Goal: Transaction & Acquisition: Subscribe to service/newsletter

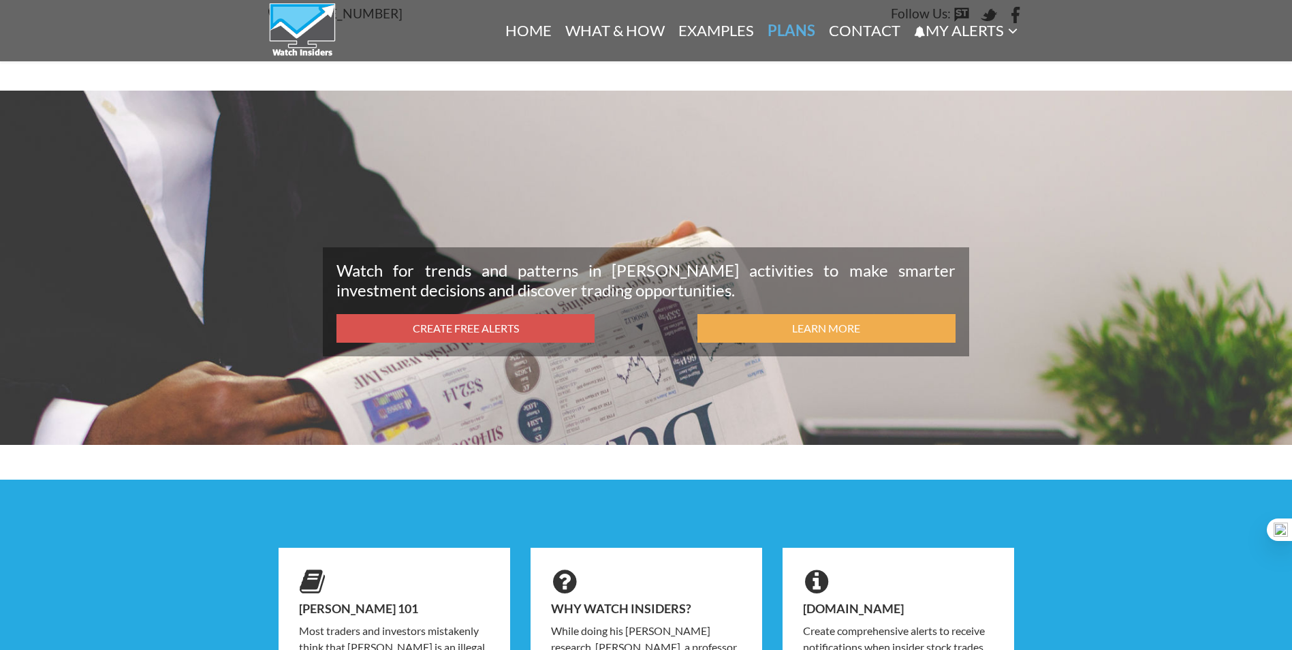
scroll to position [1704, 0]
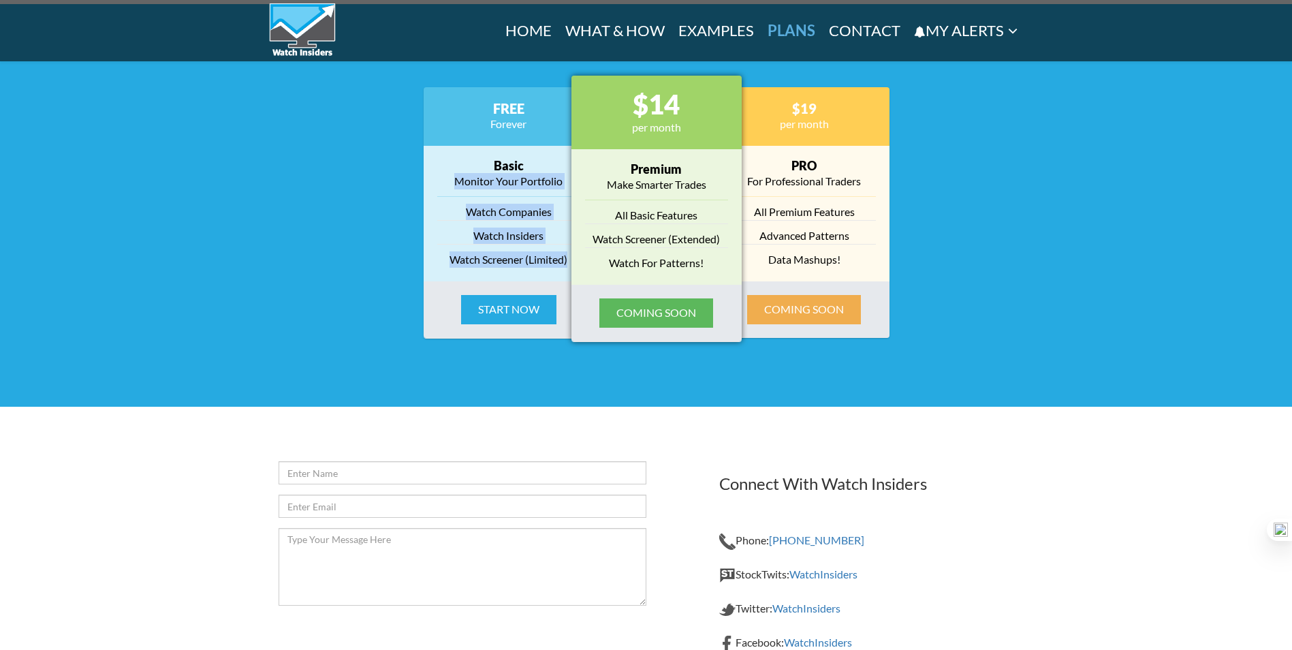
drag, startPoint x: 449, startPoint y: 180, endPoint x: 569, endPoint y: 257, distance: 142.8
click at [569, 257] on div "Basic Monitor Your Portfolio Watch Companies Watch Insiders Watch Screener (Lim…" at bounding box center [509, 214] width 170 height 136
copy div "Monitor Your Portfolio Watch Companies Watch Insiders Watch Screener (Limited)"
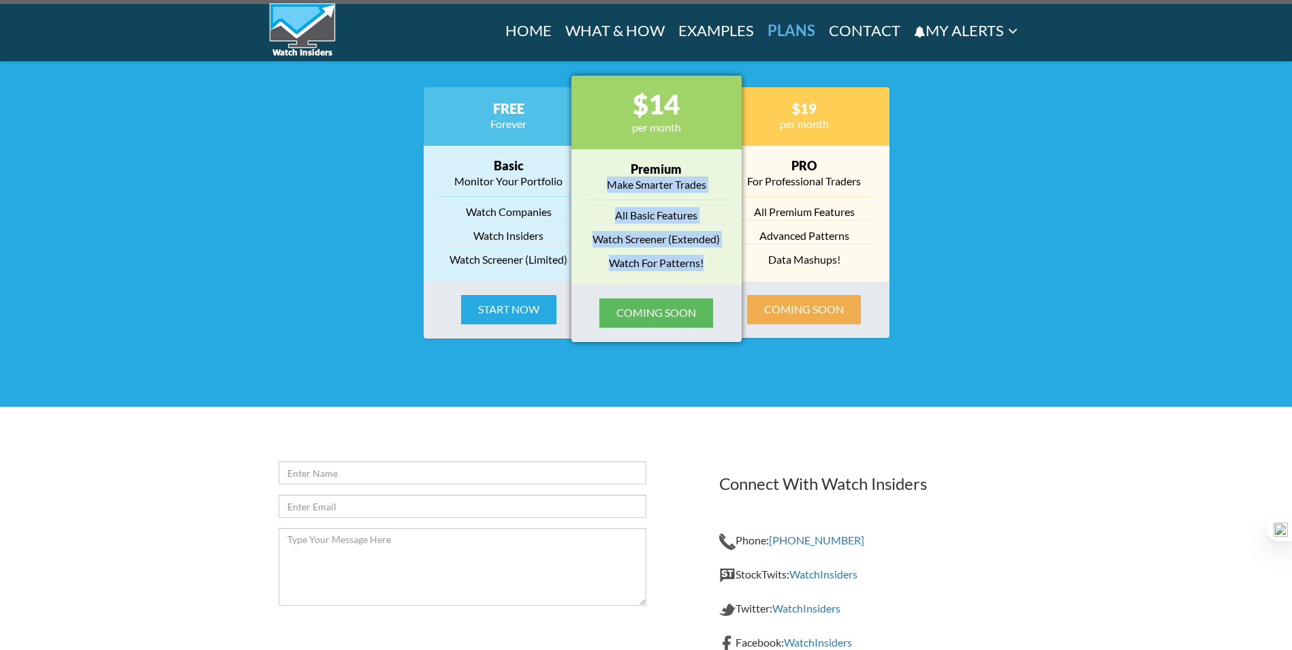
drag, startPoint x: 604, startPoint y: 183, endPoint x: 714, endPoint y: 262, distance: 135.2
click at [714, 262] on div "Premium Make Smarter Trades All Basic Features Watch Screener (Extended) Watch …" at bounding box center [656, 217] width 170 height 136
copy div "Make Smarter Trades All Basic Features Watch Screener (Extended) Watch For Patt…"
click at [806, 199] on ul "All Premium Features Advanced Patterns Data Mashups!" at bounding box center [804, 232] width 143 height 72
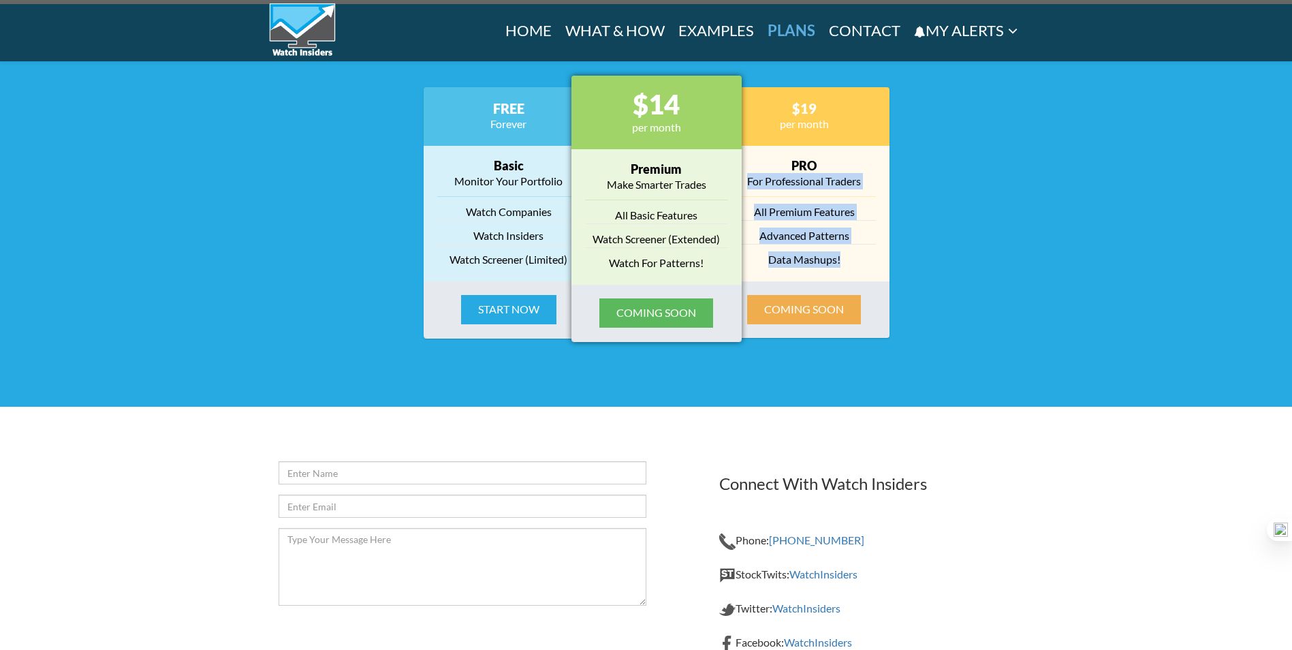
drag, startPoint x: 745, startPoint y: 180, endPoint x: 853, endPoint y: 251, distance: 128.8
click at [853, 251] on div "PRO For Professional Traders All Premium Features Advanced Patterns Data Mashup…" at bounding box center [804, 214] width 170 height 136
copy div "For Professional Traders All Premium Features Advanced Patterns Data Mashups!"
